Goal: Feedback & Contribution: Leave review/rating

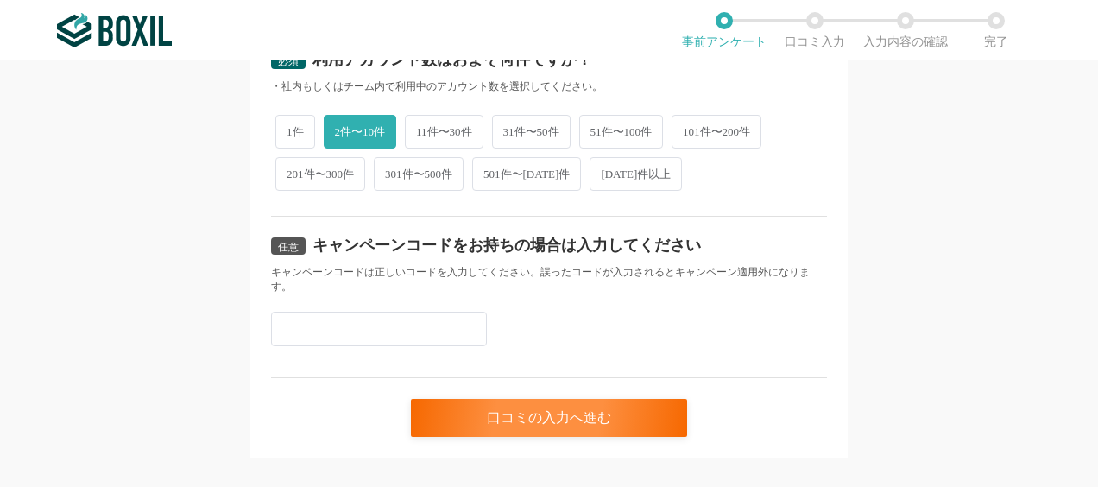
scroll to position [884, 0]
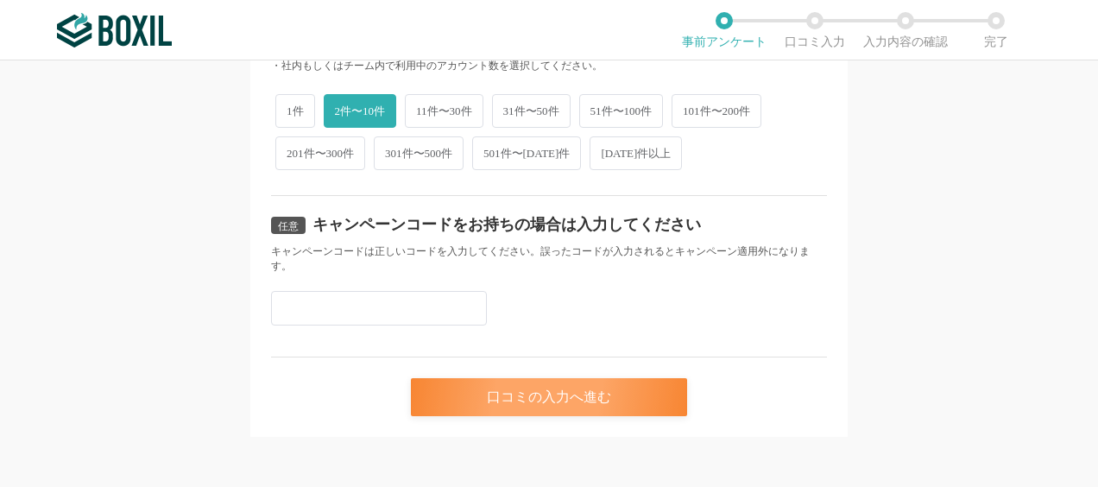
click at [513, 387] on div "口コミの入力へ進む" at bounding box center [549, 397] width 276 height 38
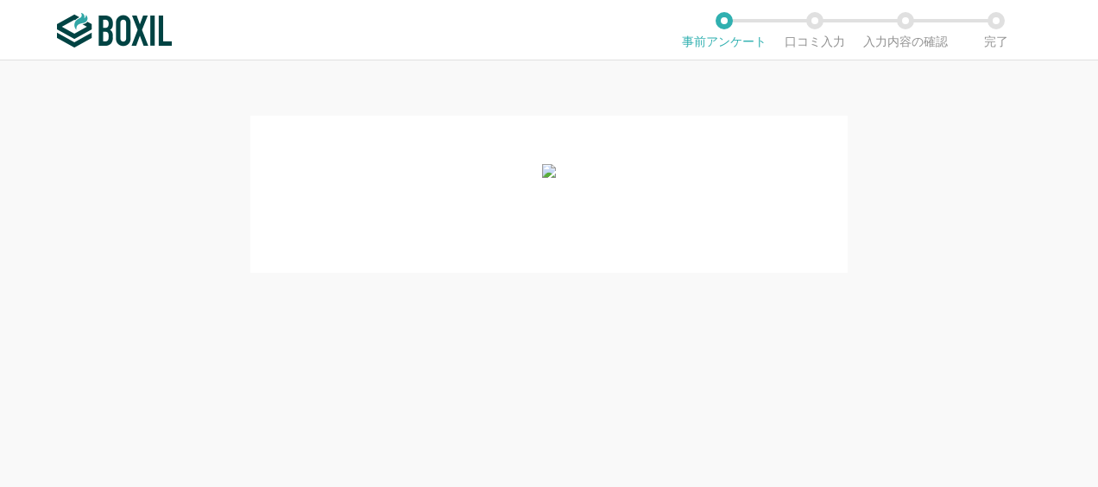
scroll to position [0, 0]
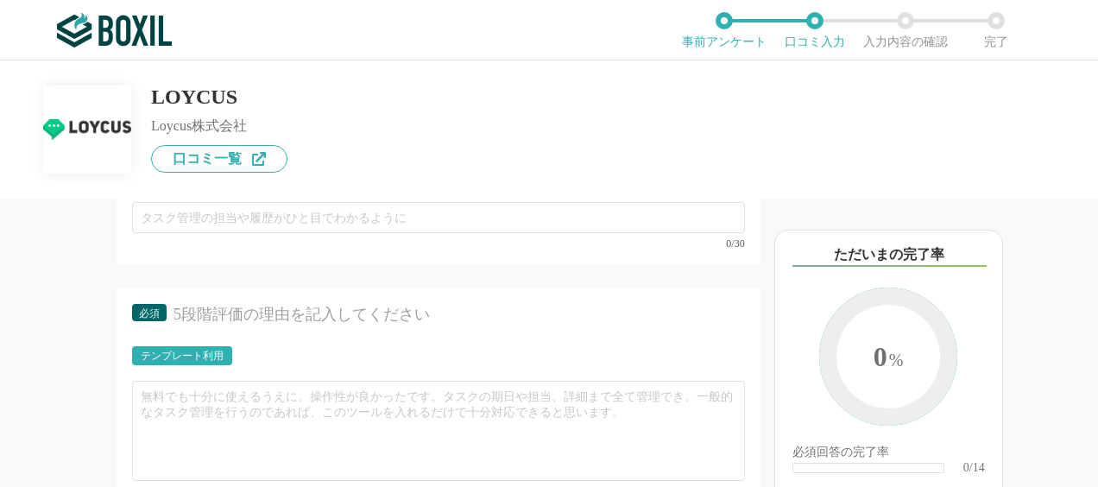
scroll to position [1554, 0]
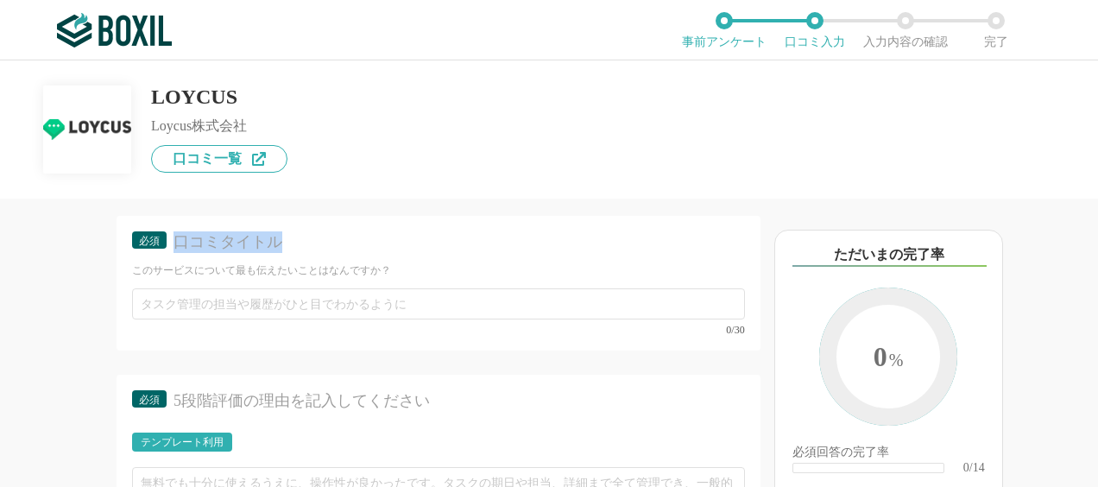
drag, startPoint x: 174, startPoint y: 280, endPoint x: 347, endPoint y: 285, distance: 172.7
click at [347, 253] on div "口コミタイトル" at bounding box center [450, 242] width 552 height 22
copy div "口コミタイトル"
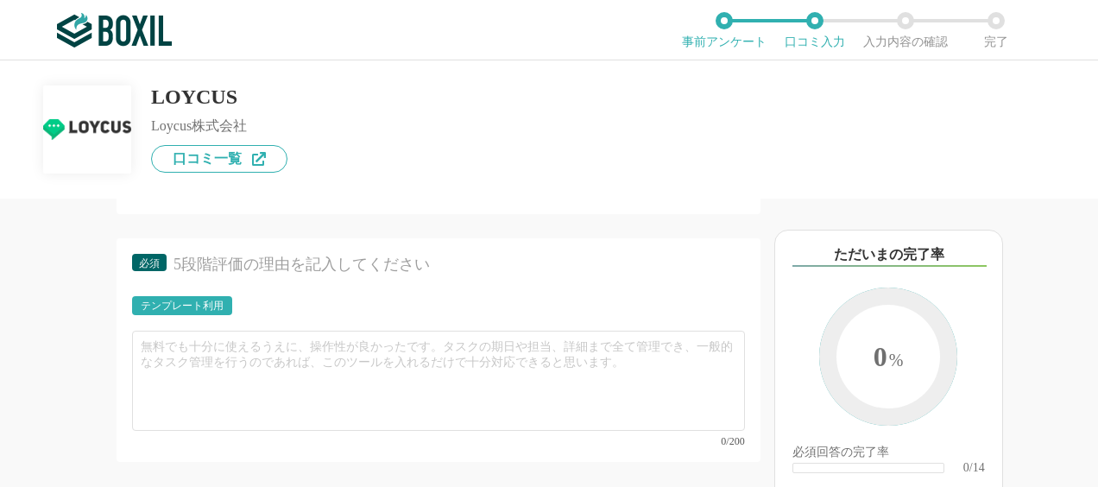
scroll to position [1727, 0]
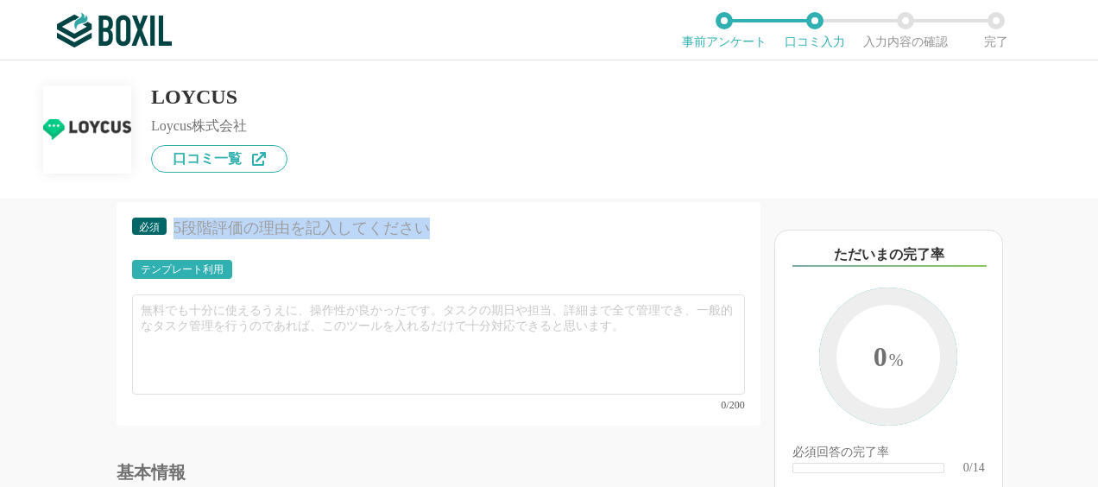
drag, startPoint x: 172, startPoint y: 271, endPoint x: 430, endPoint y: 266, distance: 258.2
click at [430, 250] on div "必須 5段階評価の理由を記入してください" at bounding box center [438, 234] width 613 height 32
copy div "5段階評価の理由を記入してください"
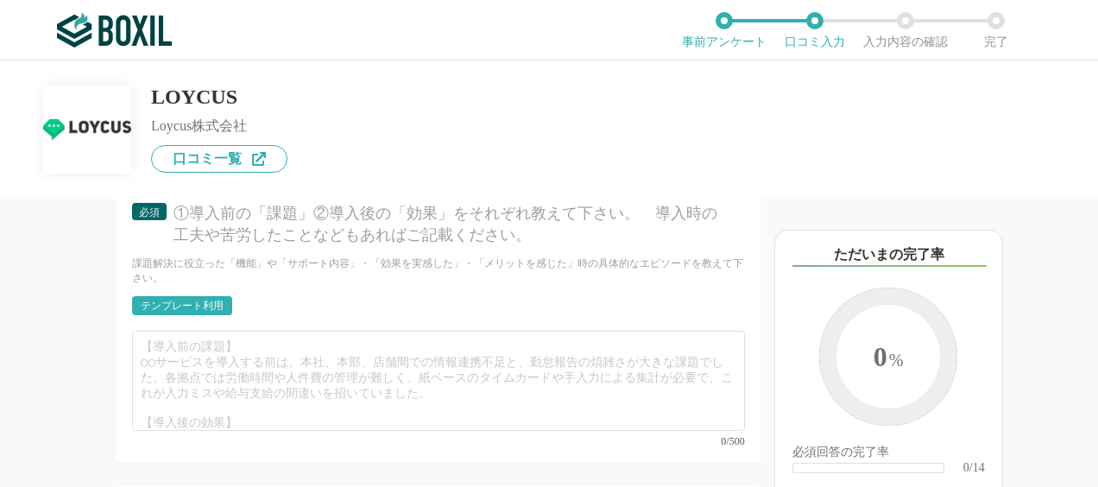
scroll to position [2072, 0]
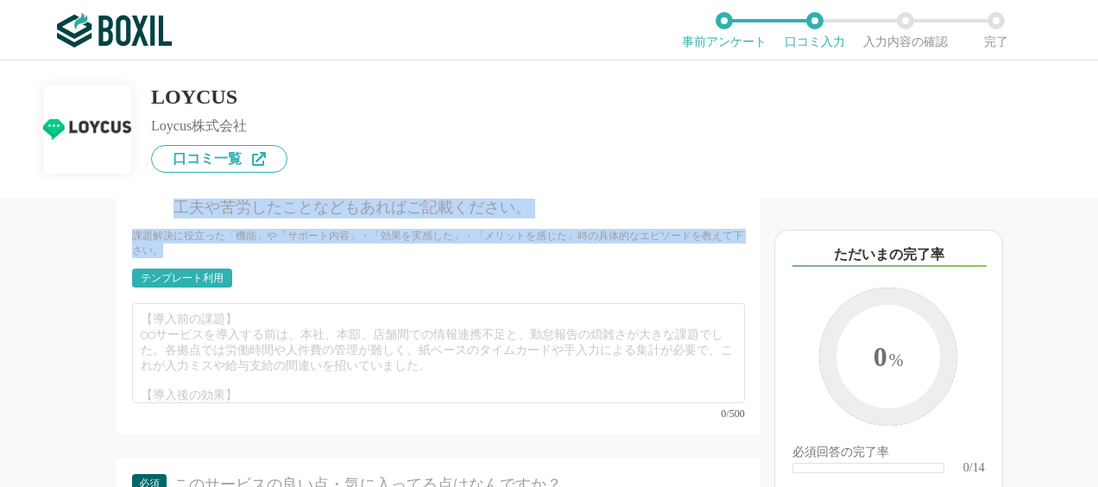
drag, startPoint x: 177, startPoint y: 220, endPoint x: 241, endPoint y: 285, distance: 91.0
copy div "①導入前の「課題」②導入後の「効果」をそれぞれ教えて下さい。　導入時の工夫や苦労したことなどもあればご記載ください。 課題解決に役立った「機能」や「サポート内…"
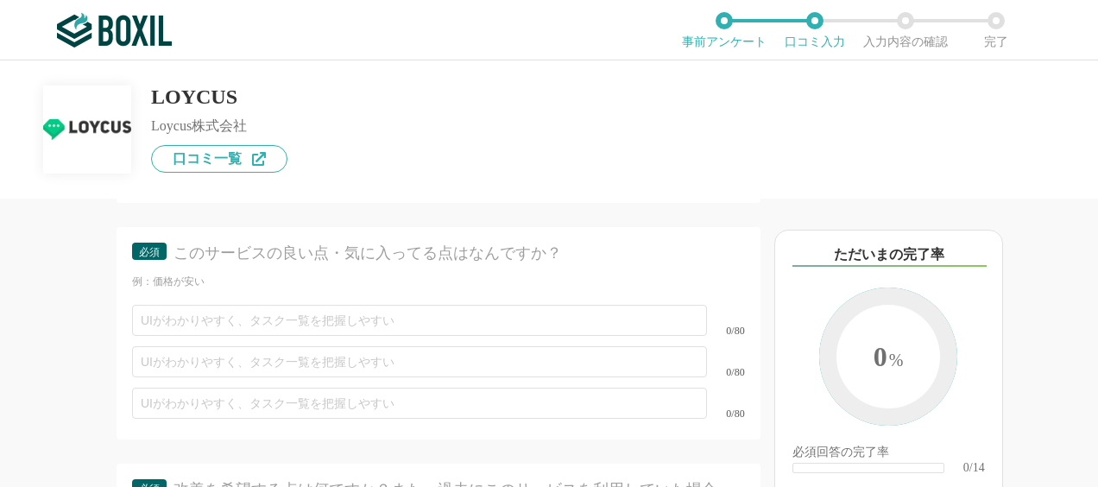
scroll to position [2331, 0]
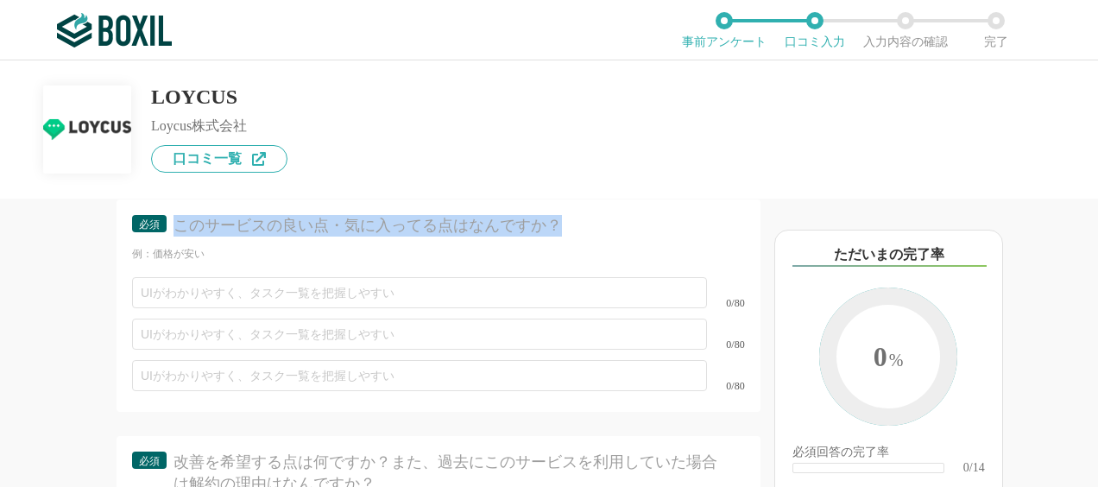
drag, startPoint x: 177, startPoint y: 244, endPoint x: 600, endPoint y: 254, distance: 423.1
copy div "このサービスの良い点・気に入ってる点はなんですか？"
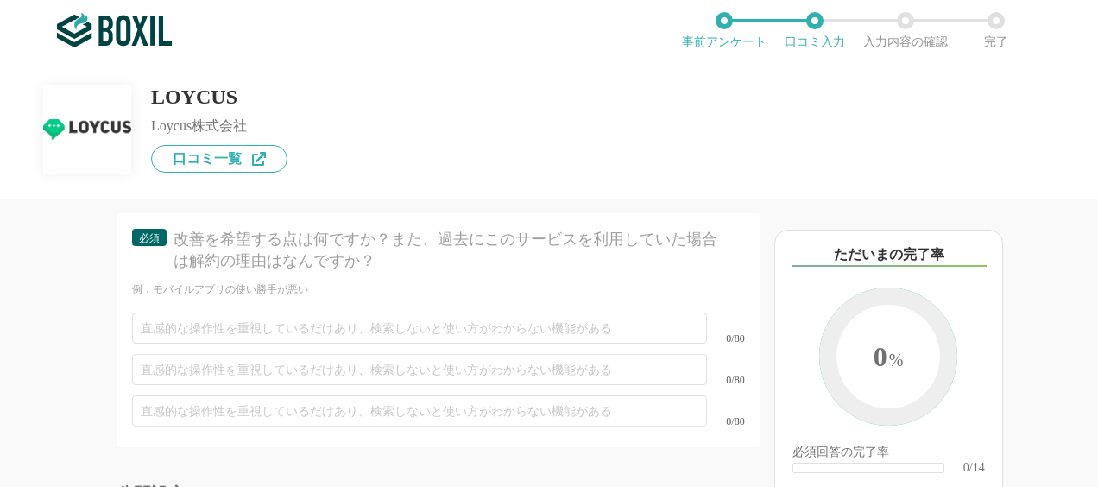
scroll to position [2590, 0]
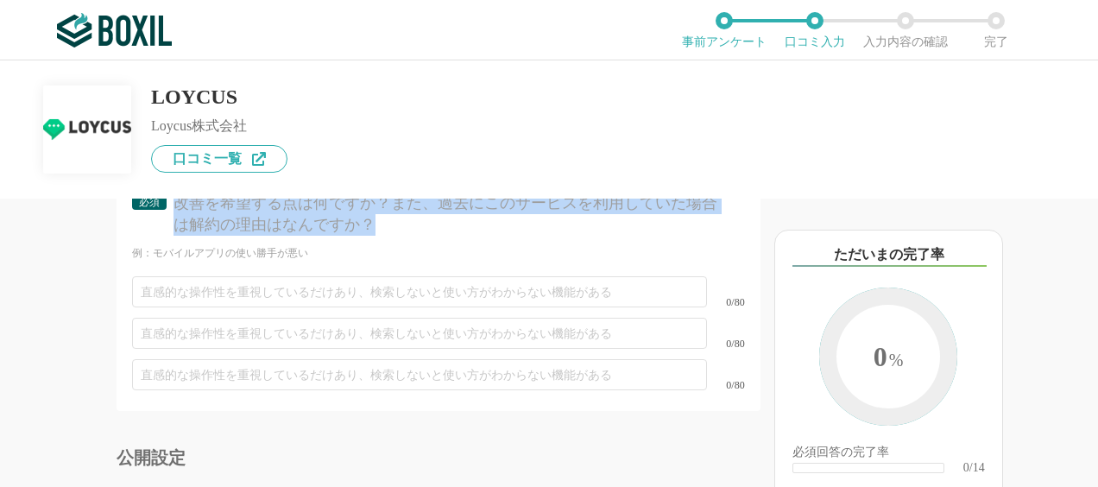
drag, startPoint x: 176, startPoint y: 220, endPoint x: 404, endPoint y: 237, distance: 228.6
copy div "改善を希望する点は何ですか？また、過去にこのサービスを利用していた場合は解約の理由はなんですか？"
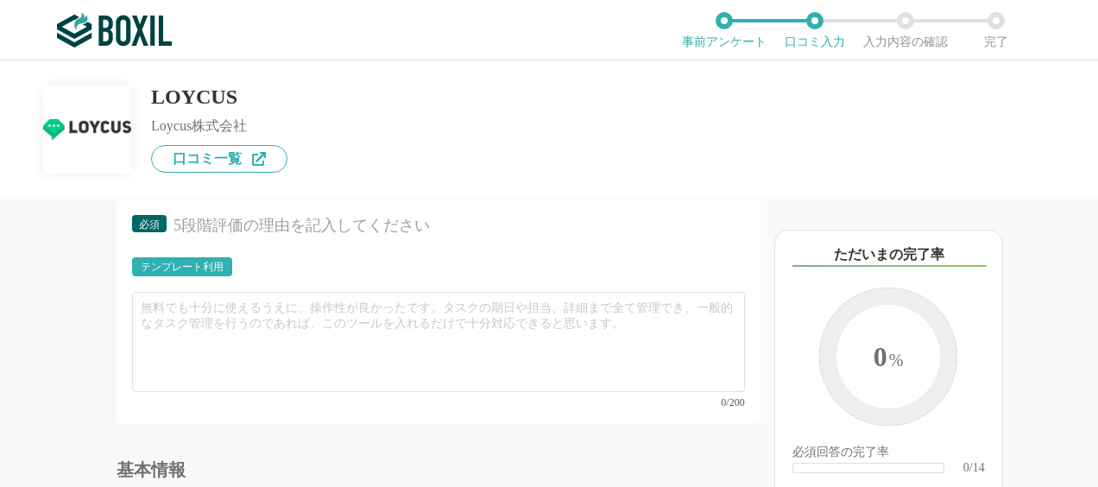
scroll to position [1537, 0]
